Goal: Use online tool/utility: Utilize a website feature to perform a specific function

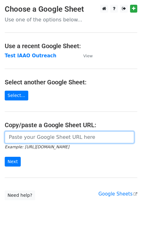
click at [10, 139] on input "url" at bounding box center [70, 137] width 130 height 12
paste input "[URL][DOMAIN_NAME]"
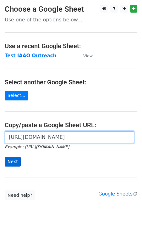
type input "[URL][DOMAIN_NAME]"
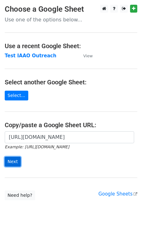
scroll to position [0, 0]
click at [14, 163] on input "Next" at bounding box center [13, 162] width 16 height 10
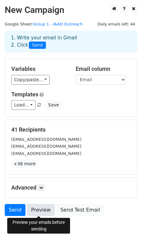
click at [40, 212] on link "Preview" at bounding box center [41, 210] width 28 height 12
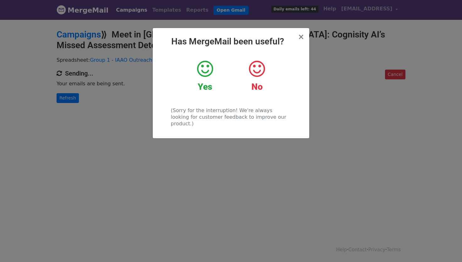
click at [203, 70] on icon at bounding box center [205, 68] width 16 height 19
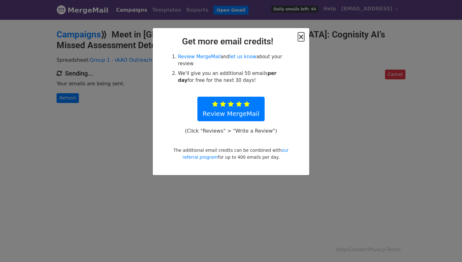
click at [303, 37] on span "×" at bounding box center [301, 36] width 6 height 9
